Goal: Task Accomplishment & Management: Complete application form

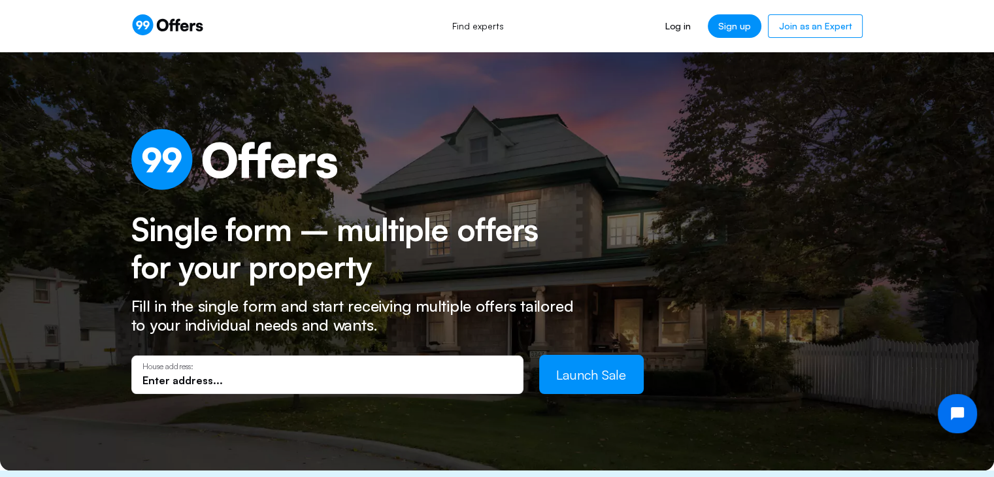
click at [241, 375] on input "text" at bounding box center [328, 380] width 370 height 14
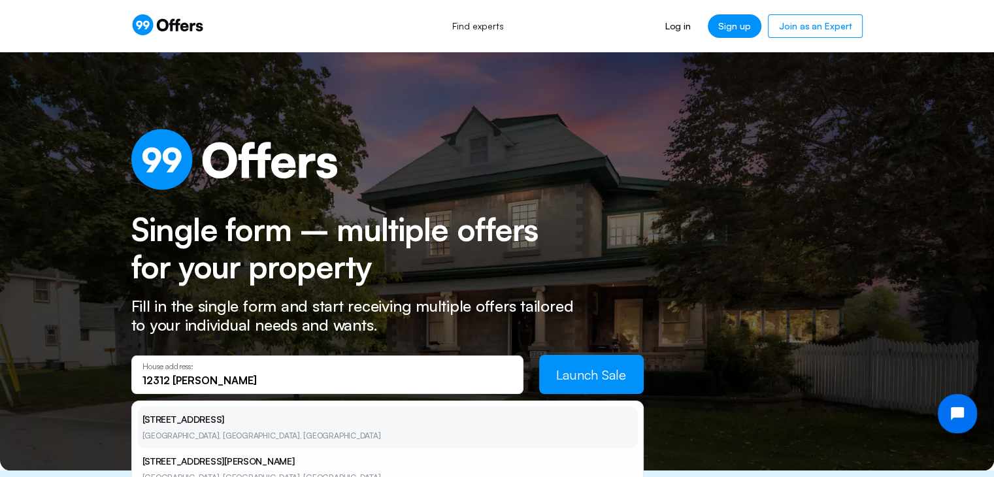
click at [235, 413] on li "[STREET_ADDRESS]" at bounding box center [387, 428] width 501 height 42
type input "[STREET_ADDRESS]"
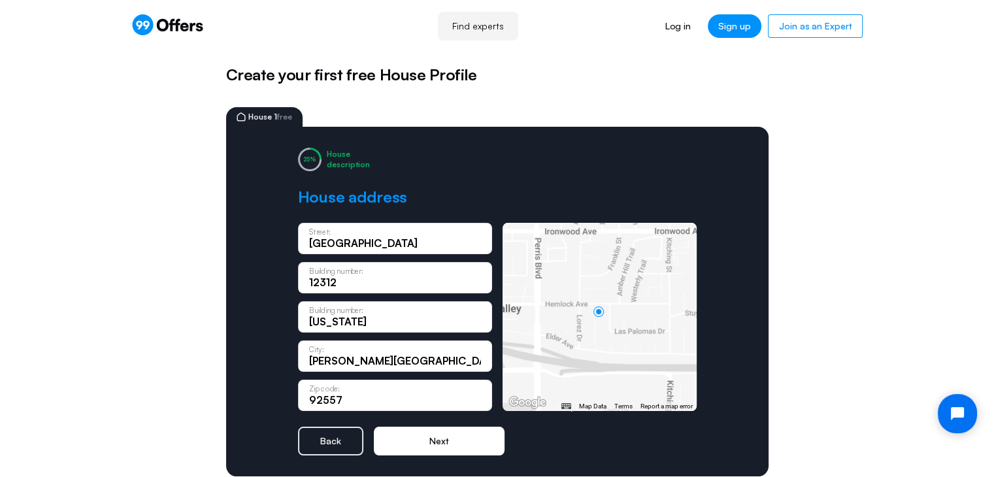
click at [443, 441] on button "Next" at bounding box center [439, 441] width 131 height 29
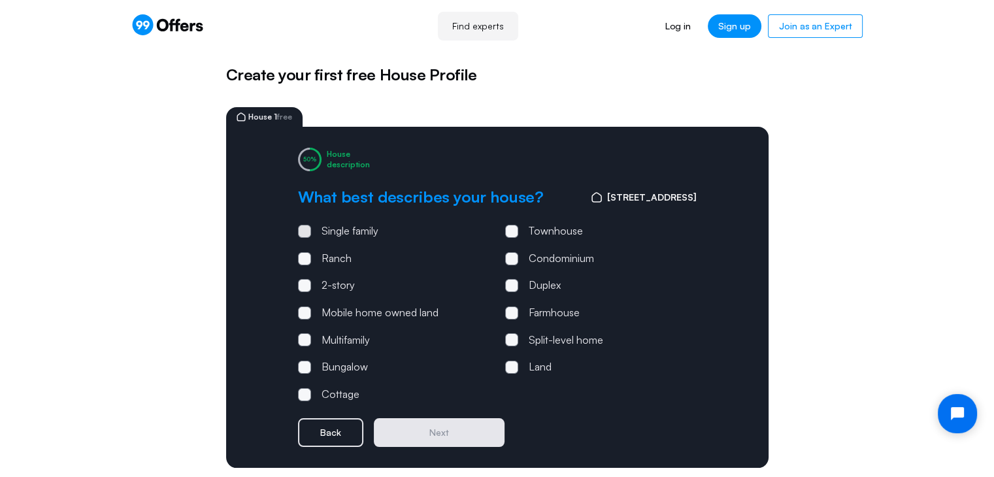
click at [305, 229] on span at bounding box center [305, 231] width 4 height 4
click at [0, 0] on input "Single family" at bounding box center [0, 0] width 0 height 0
click at [409, 436] on button "Next" at bounding box center [439, 432] width 131 height 29
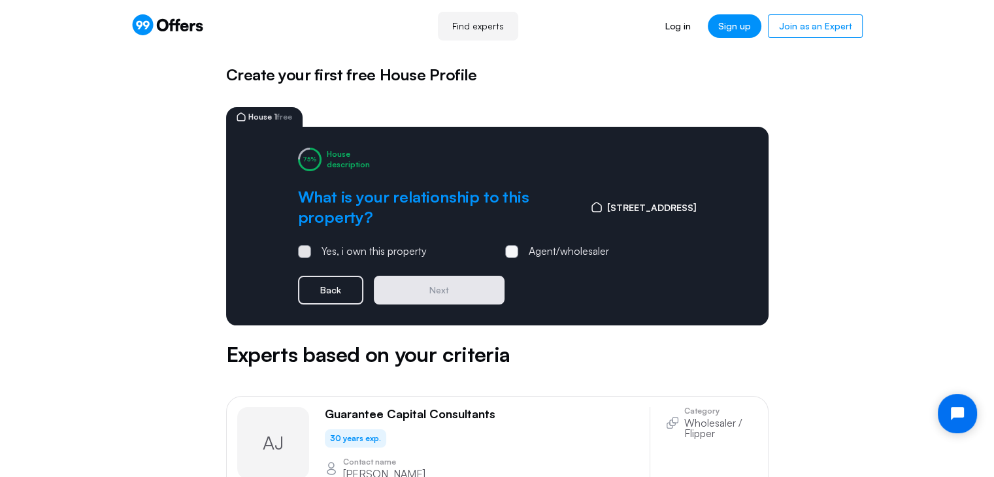
click at [303, 252] on span at bounding box center [305, 252] width 4 height 4
click at [0, 0] on input "Yes, i own this property" at bounding box center [0, 0] width 0 height 0
click at [436, 297] on button "Next" at bounding box center [439, 290] width 131 height 29
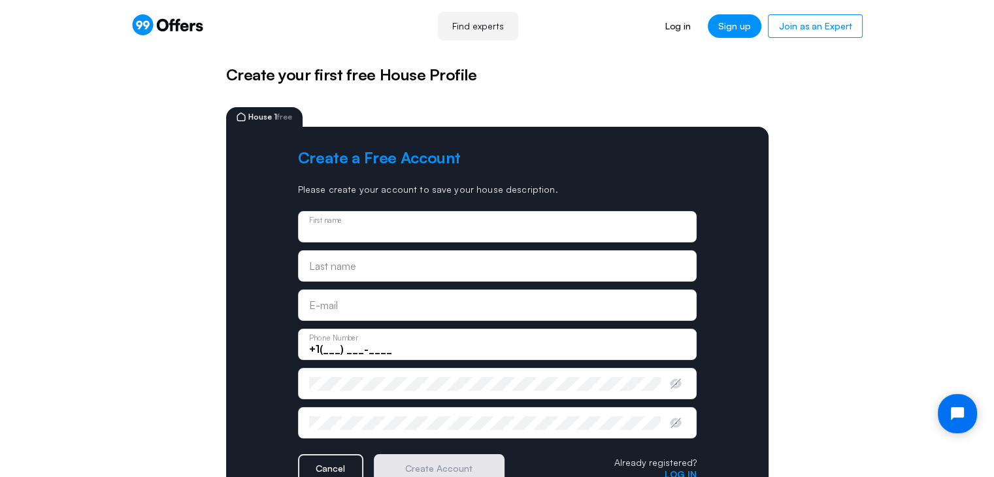
click at [411, 228] on input "text" at bounding box center [497, 231] width 377 height 14
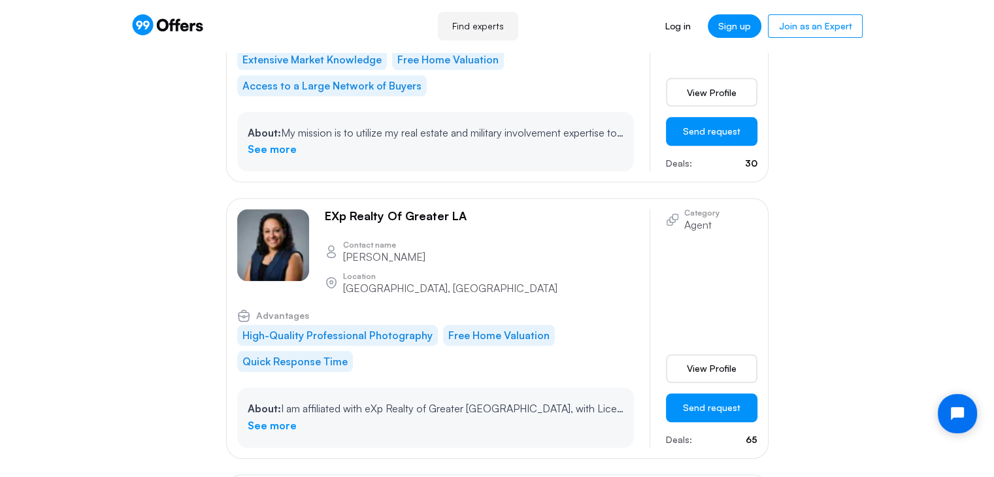
scroll to position [1373, 0]
